Goal: Transaction & Acquisition: Book appointment/travel/reservation

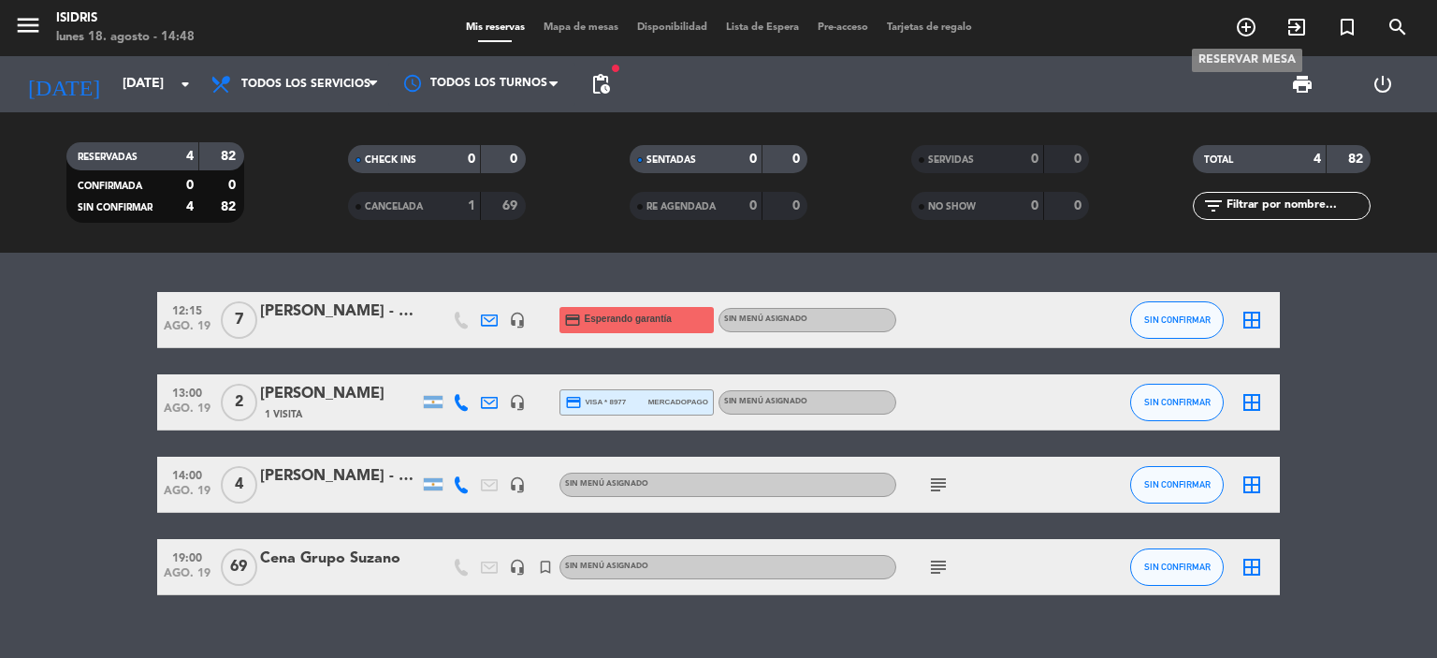
click at [1246, 36] on icon "add_circle_outline" at bounding box center [1246, 27] width 22 height 22
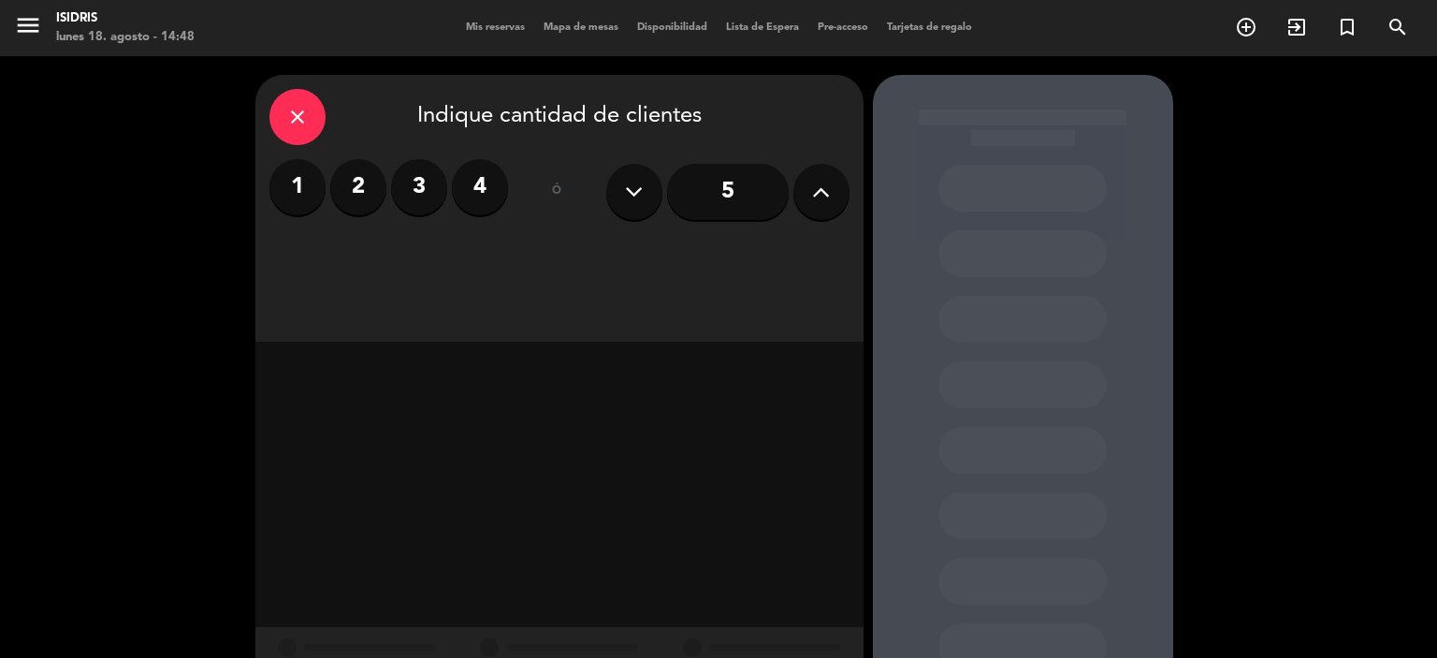
click at [705, 208] on input "5" at bounding box center [728, 192] width 122 height 56
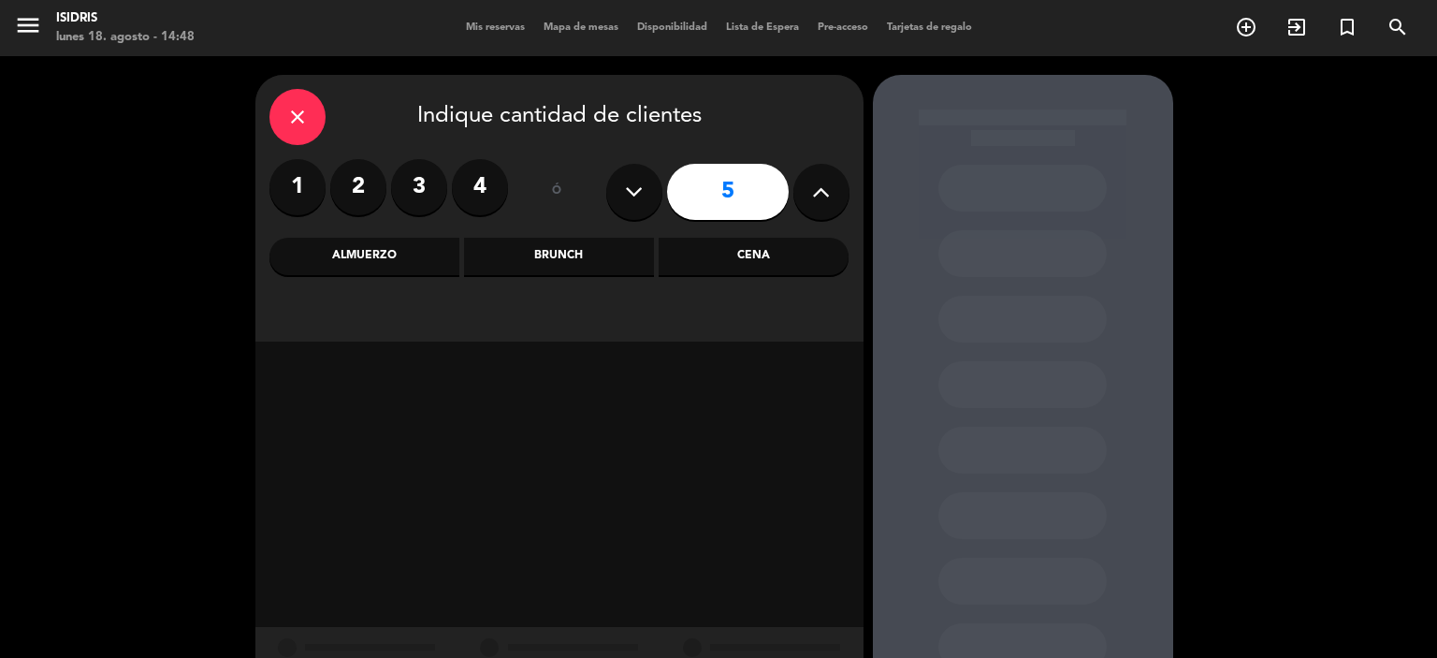
click at [359, 262] on div "Almuerzo" at bounding box center [365, 256] width 190 height 37
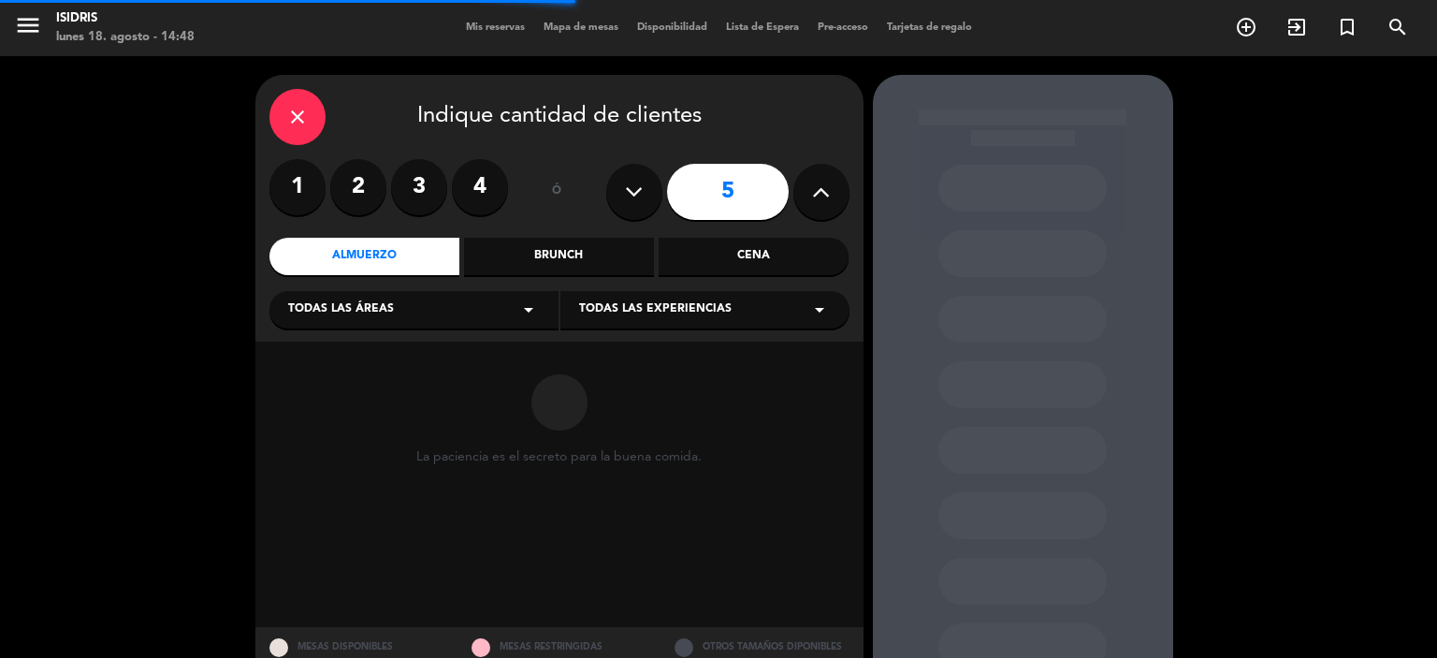
click at [741, 257] on div "Cena" at bounding box center [754, 256] width 190 height 37
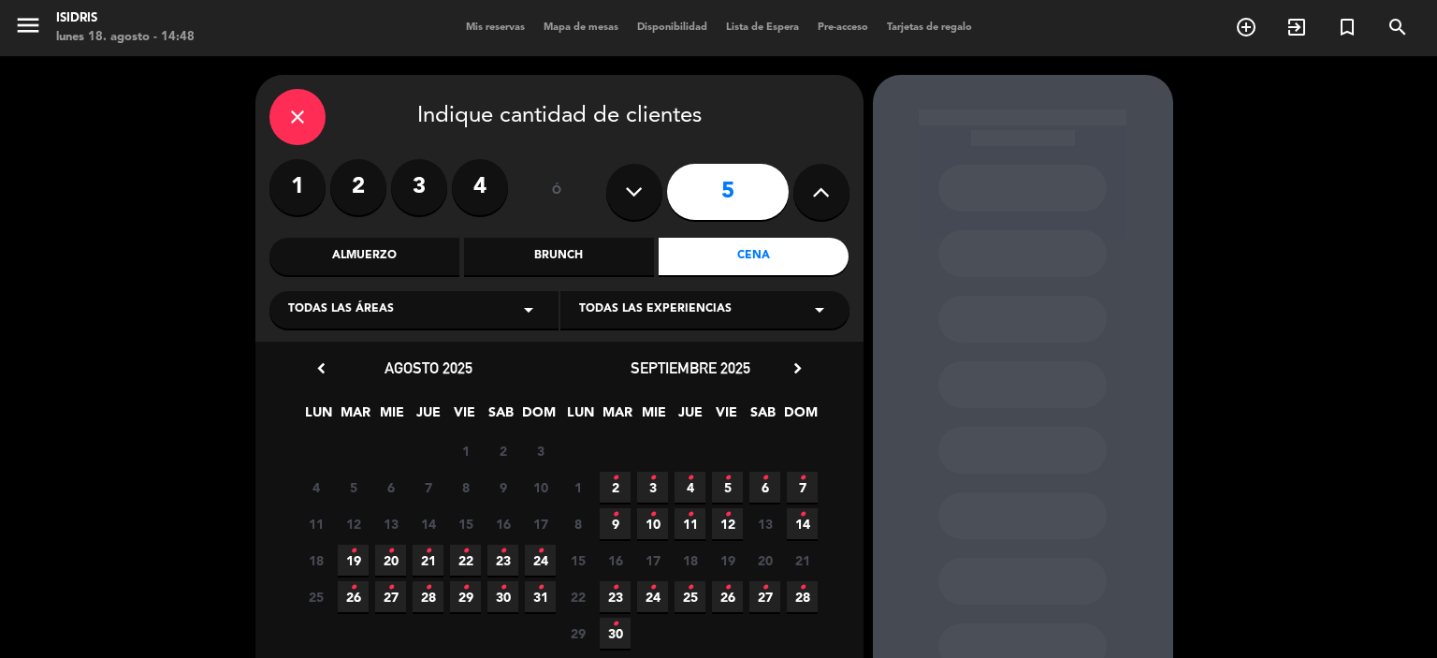
click at [471, 561] on span "22 •" at bounding box center [465, 560] width 31 height 31
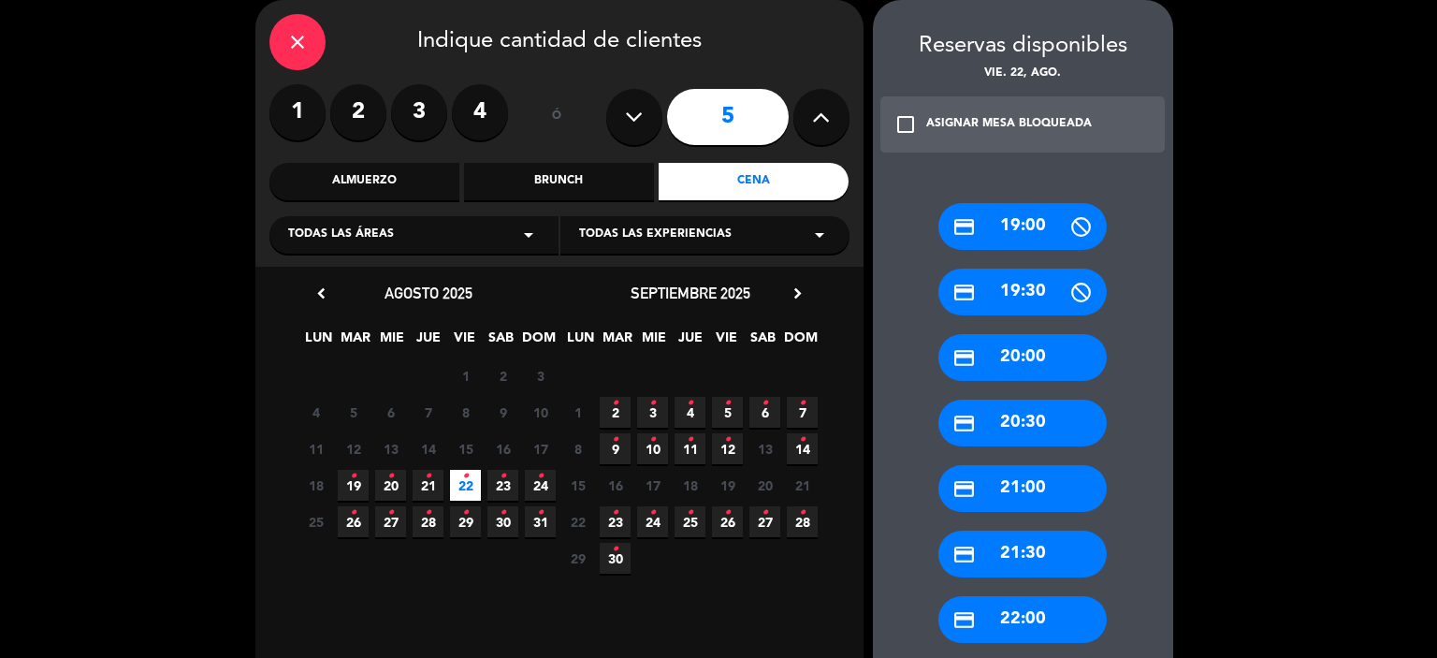
click at [1027, 421] on div "credit_card 20:30" at bounding box center [1023, 423] width 168 height 47
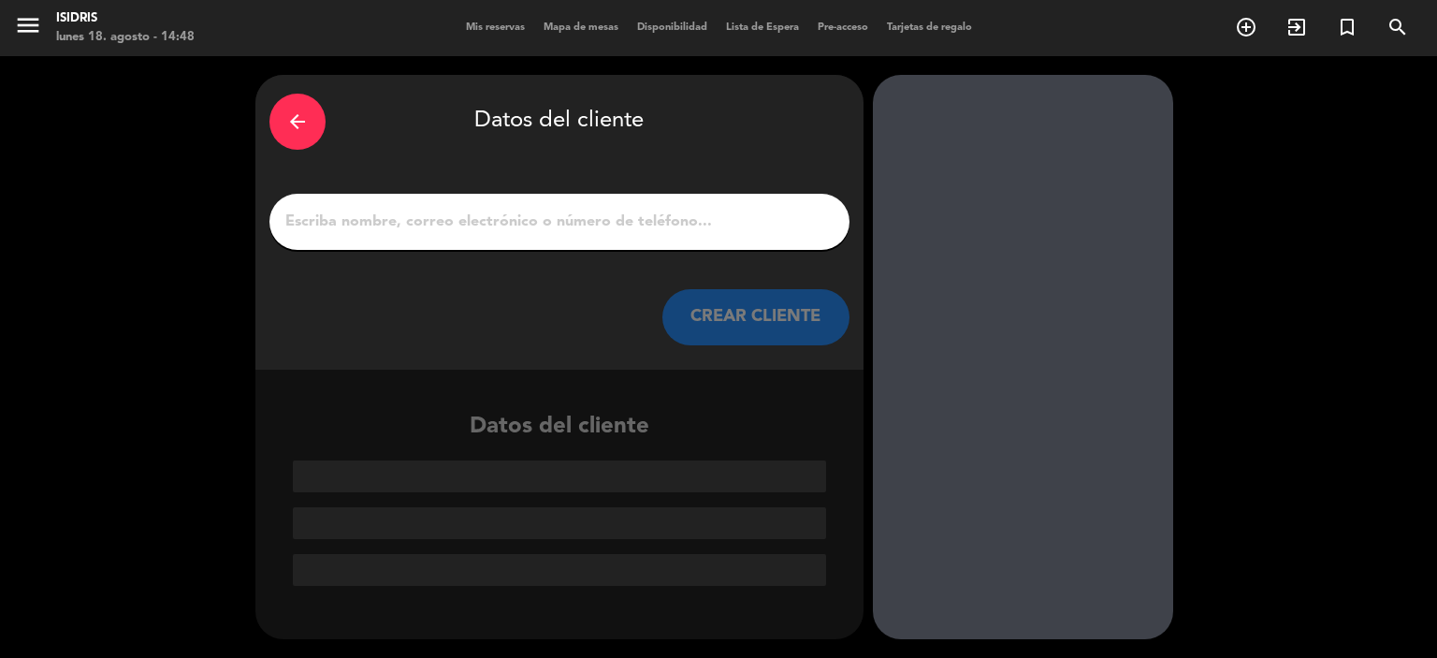
click at [459, 228] on input "1" at bounding box center [560, 222] width 552 height 26
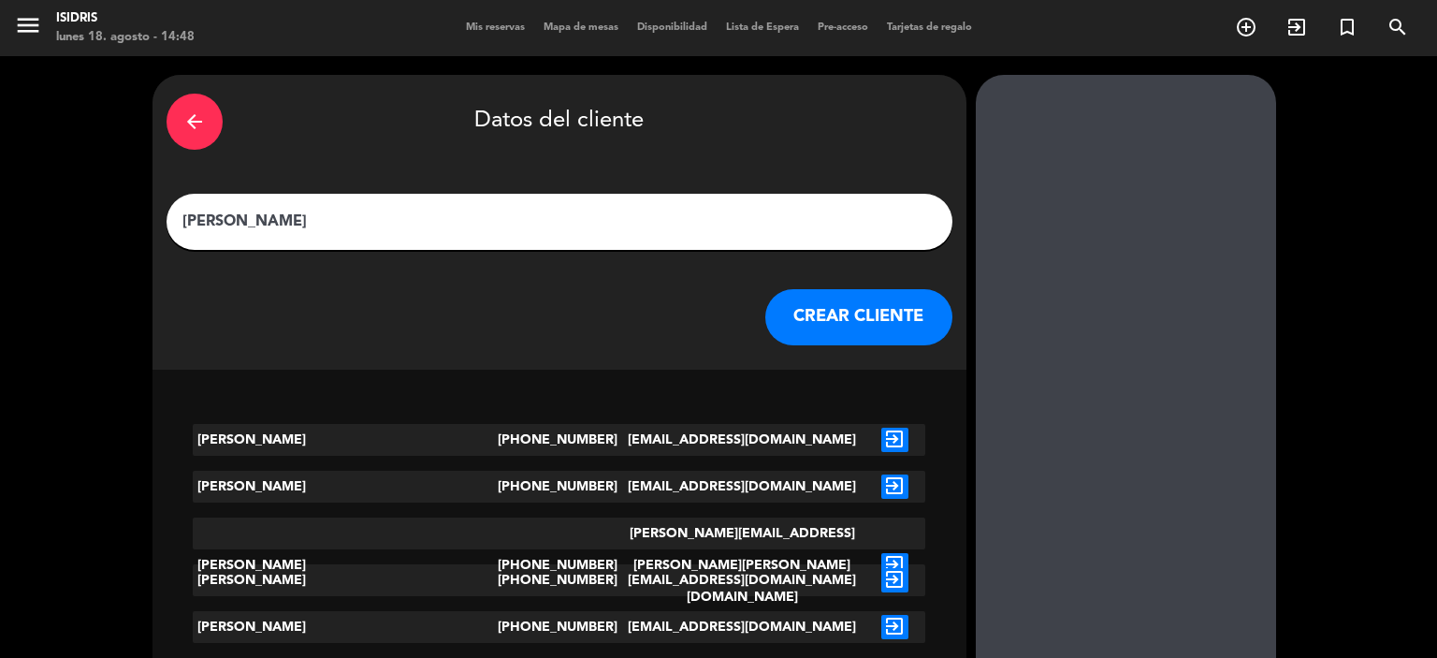
type input "[PERSON_NAME]"
click at [882, 433] on icon "exit_to_app" at bounding box center [895, 440] width 27 height 24
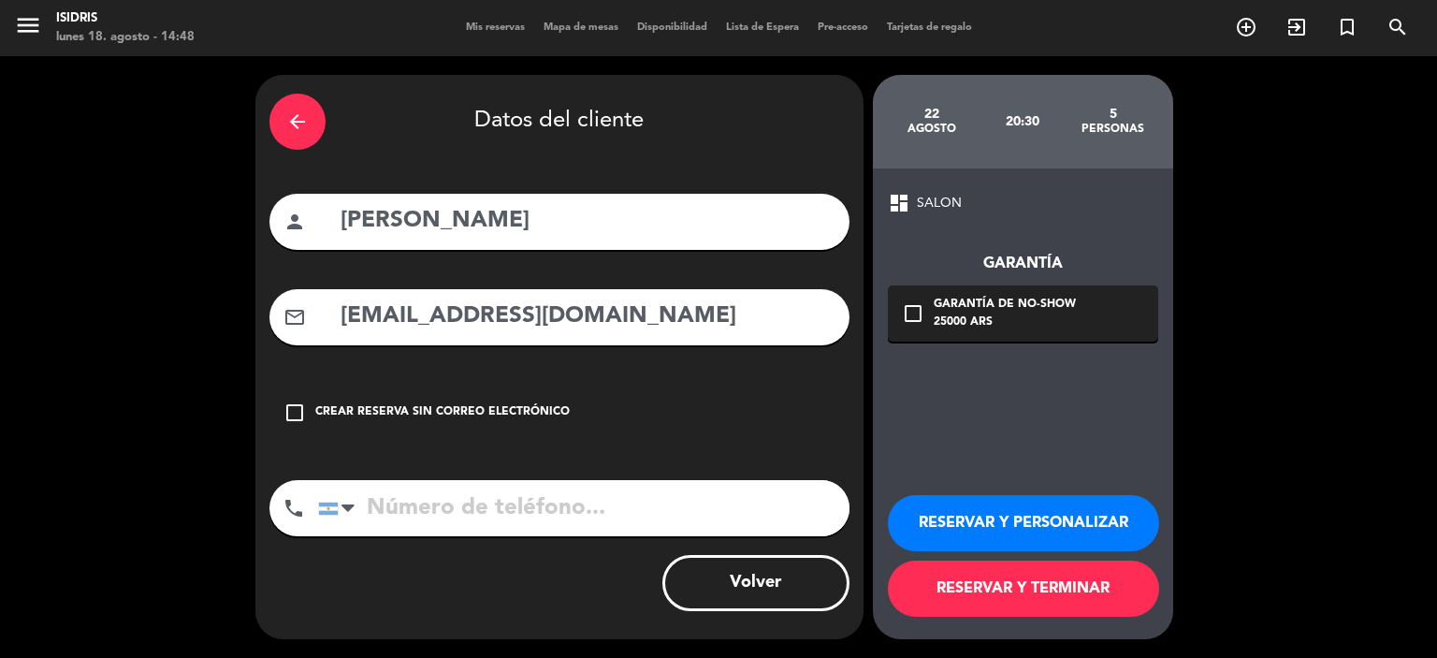
type input "[PHONE_NUMBER]"
click at [1008, 325] on div "25000 ARS" at bounding box center [1005, 323] width 142 height 19
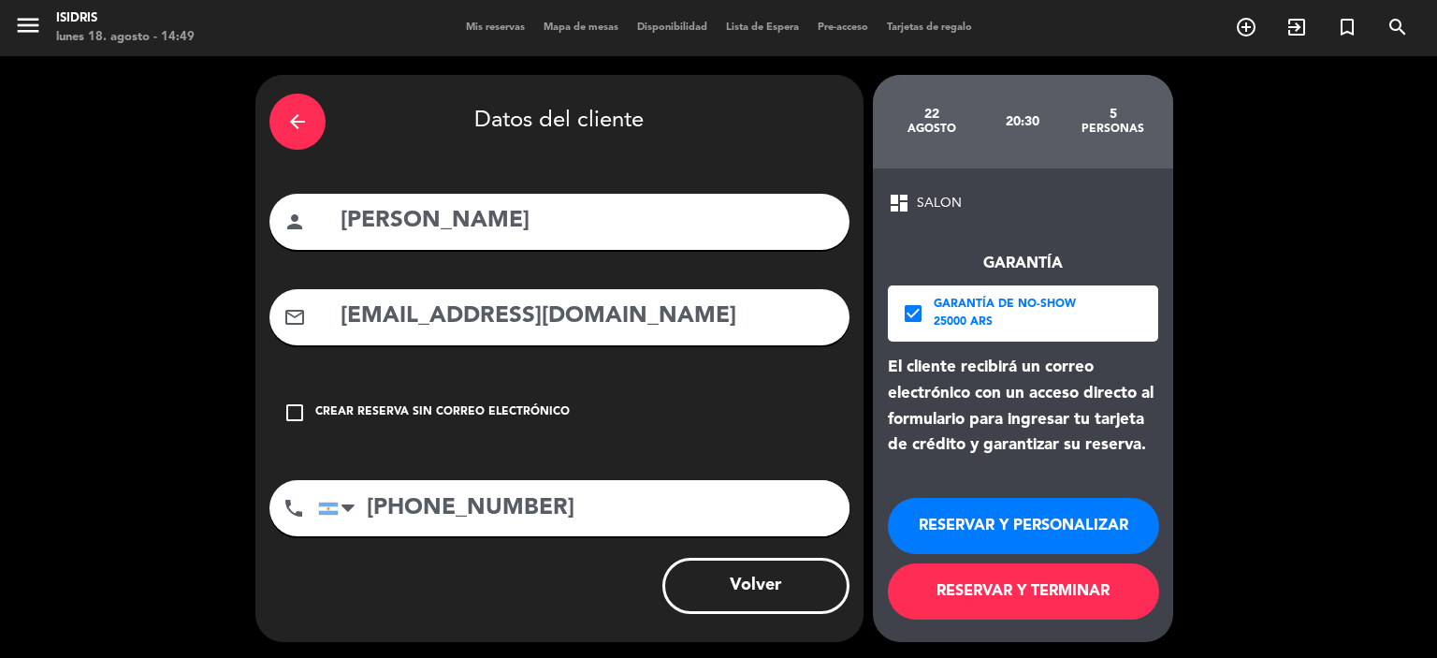
click at [993, 299] on div "Garantía de no-show" at bounding box center [1005, 305] width 142 height 19
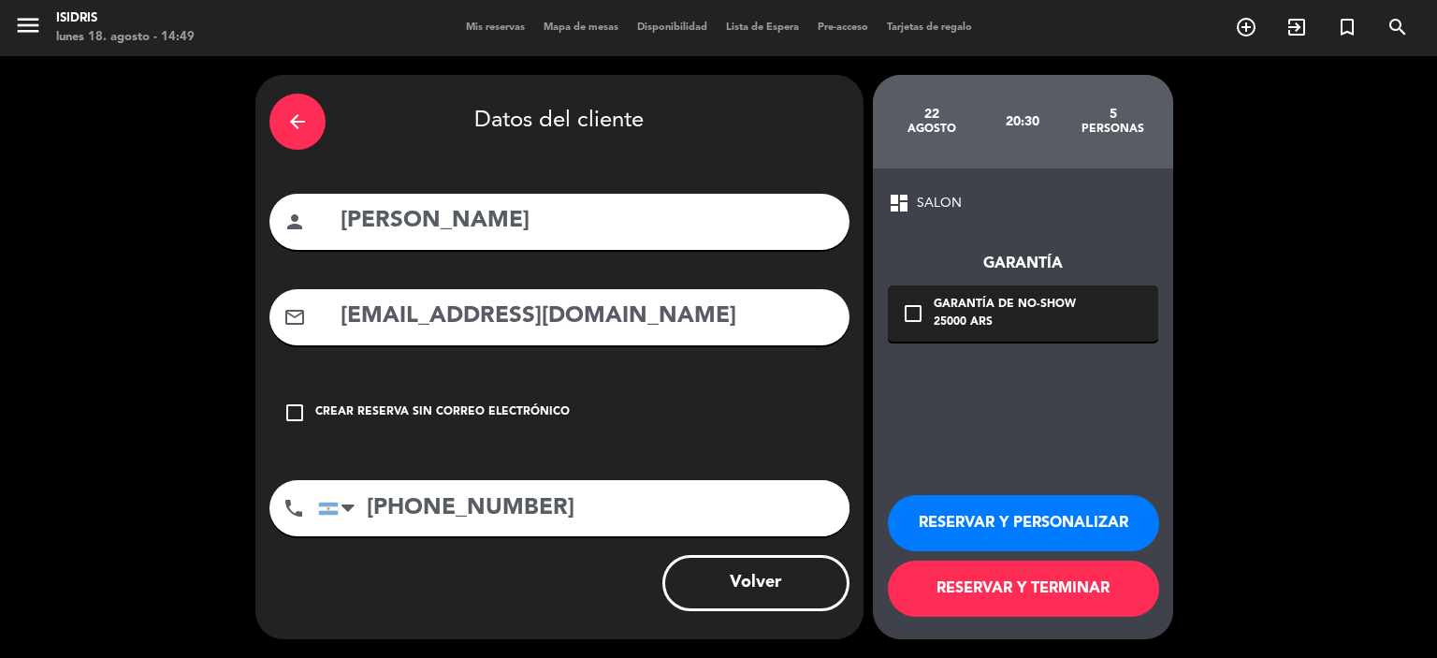
click at [1046, 529] on button "RESERVAR Y PERSONALIZAR" at bounding box center [1023, 523] width 271 height 56
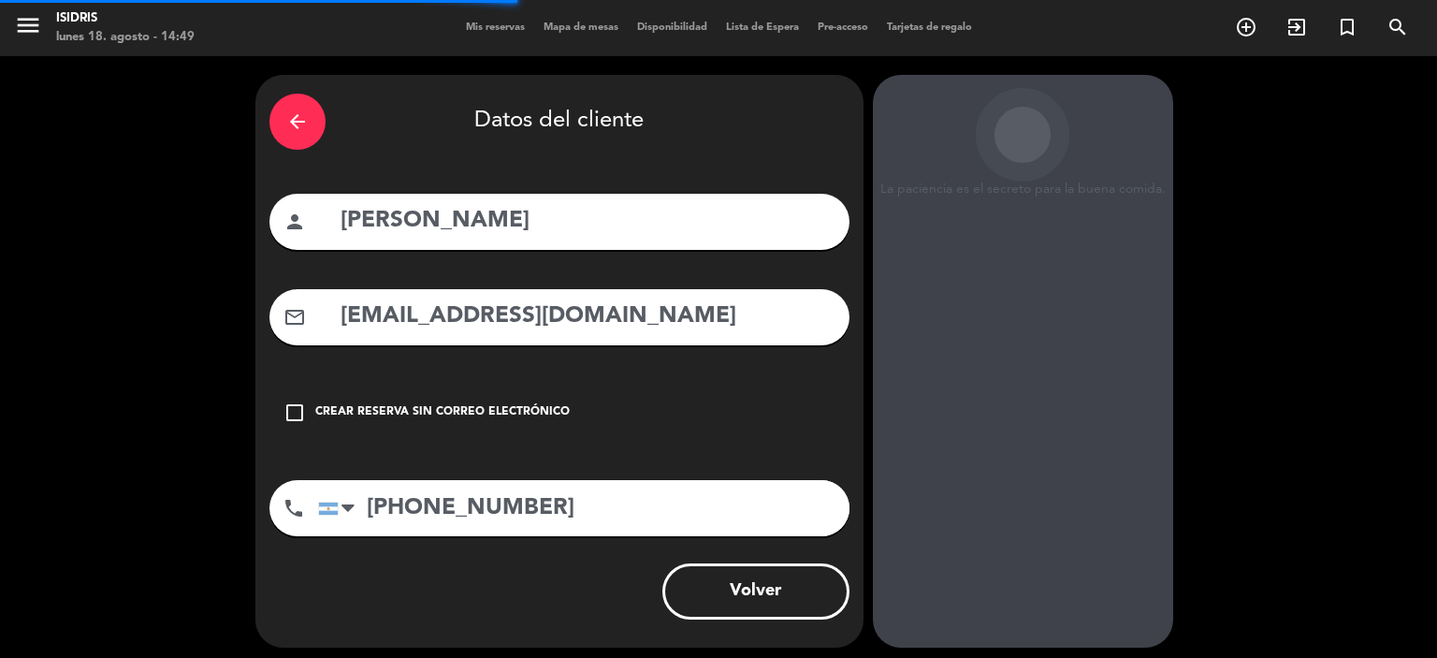
scroll to position [75, 0]
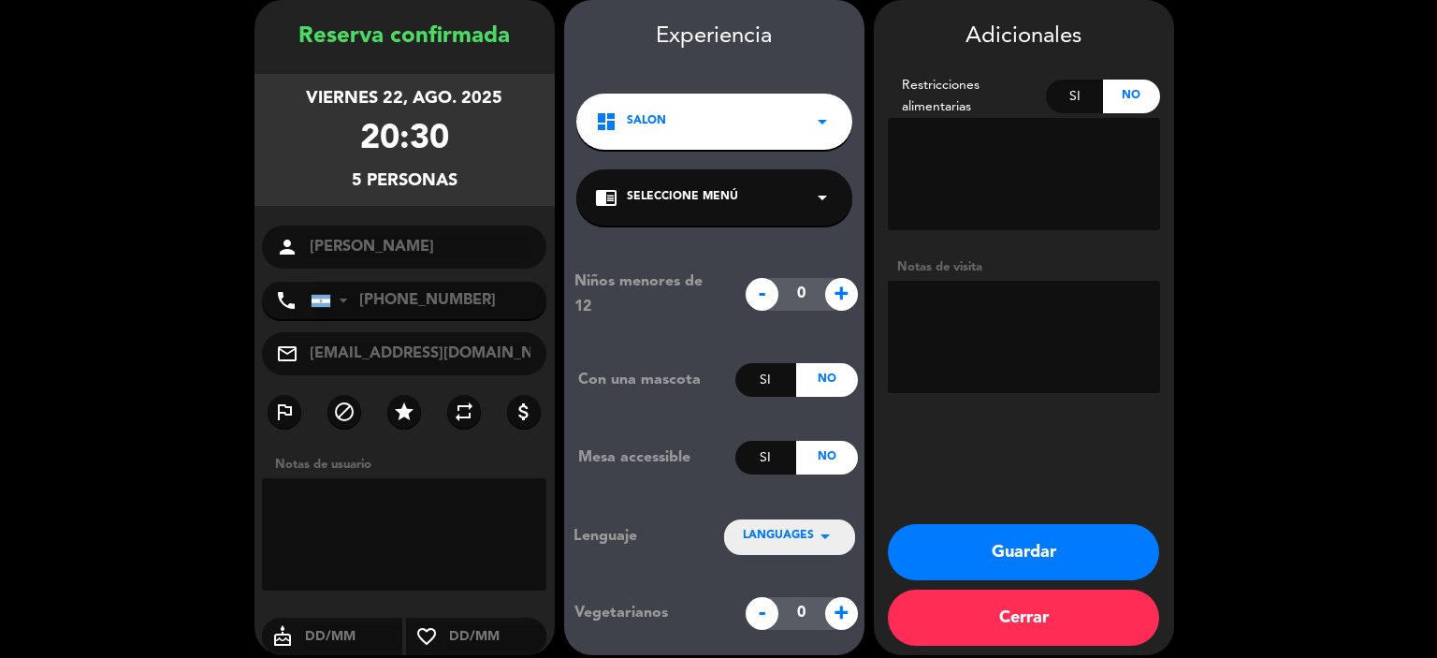
click at [941, 321] on textarea at bounding box center [1024, 337] width 272 height 112
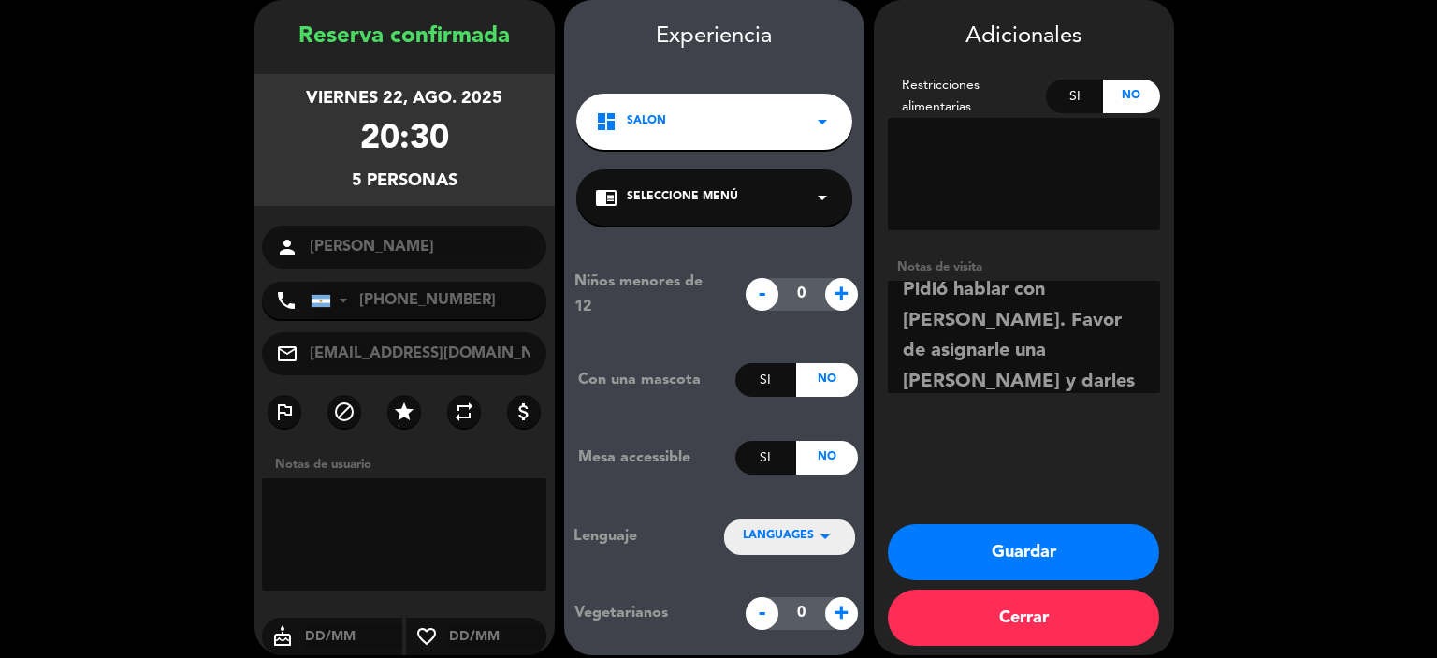
scroll to position [43, 0]
type textarea "Pidió hablar con [PERSON_NAME]. Favor de asignarle una [PERSON_NAME] y darles a…"
click at [1028, 572] on button "Guardar" at bounding box center [1023, 552] width 271 height 56
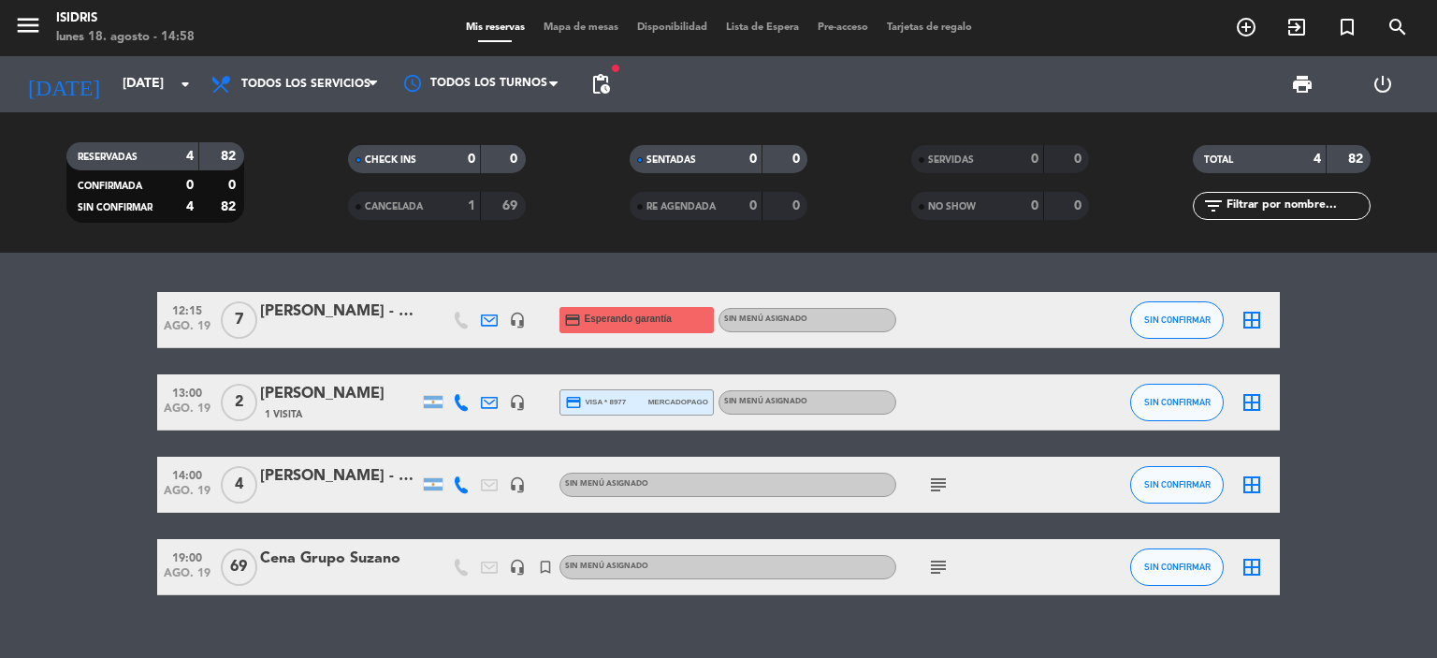
click at [944, 485] on icon "subject" at bounding box center [938, 485] width 22 height 22
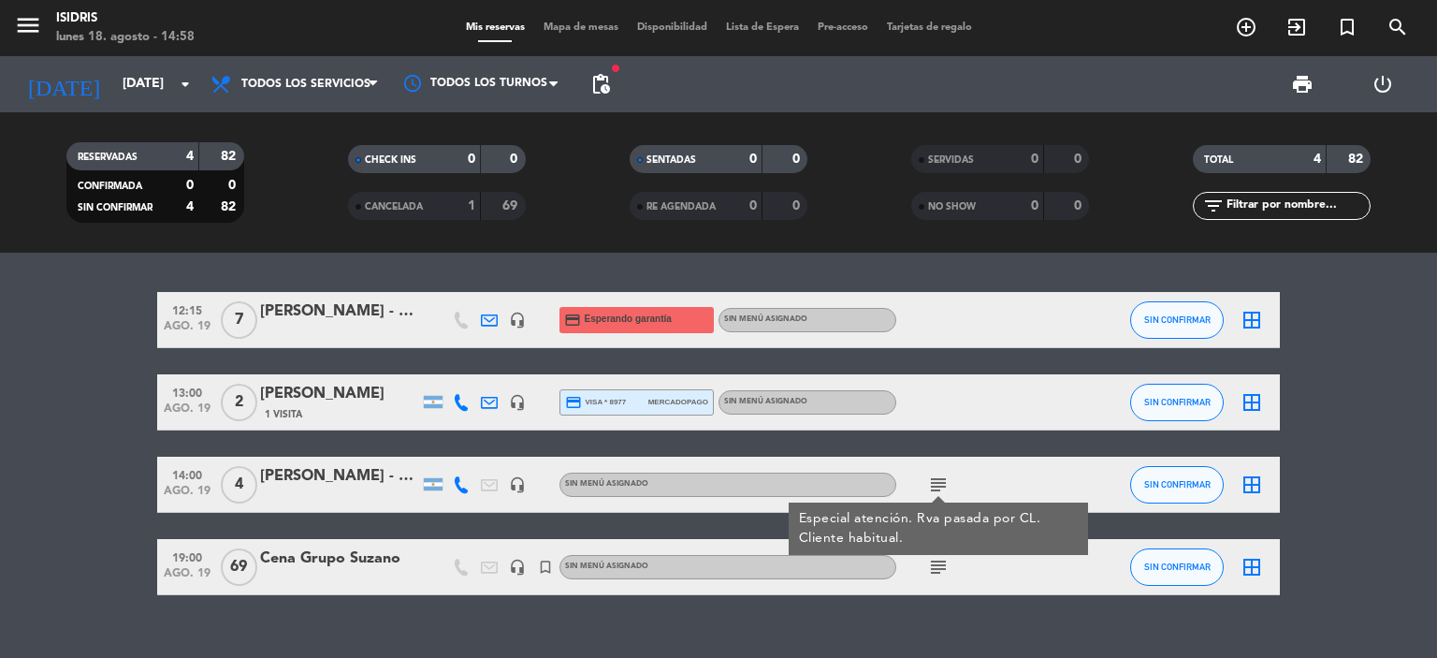
click at [52, 415] on bookings-row "12:15 [DATE] 7 [PERSON_NAME] - Life seguros headset_mic credit_card Esperando g…" at bounding box center [718, 443] width 1437 height 303
